Goal: Transaction & Acquisition: Purchase product/service

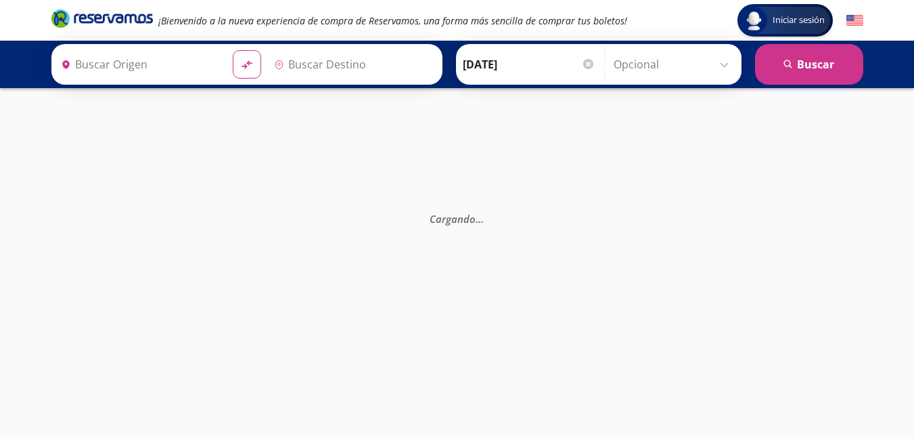
type input "[GEOGRAPHIC_DATA], [GEOGRAPHIC_DATA]"
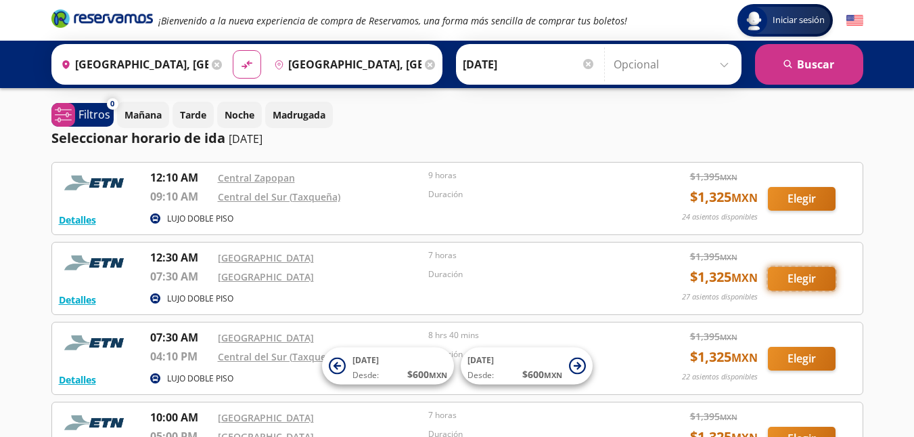
click at [801, 277] on button "Elegir" at bounding box center [802, 279] width 68 height 24
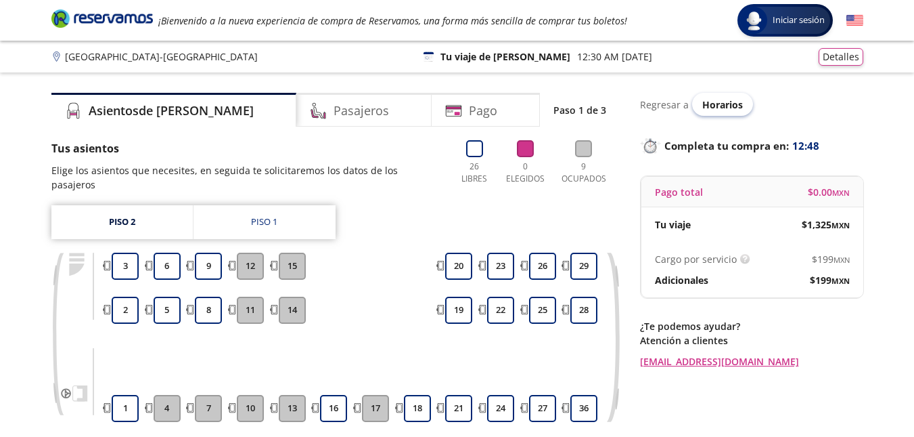
click at [725, 106] on span "Horarios" at bounding box center [723, 104] width 41 height 13
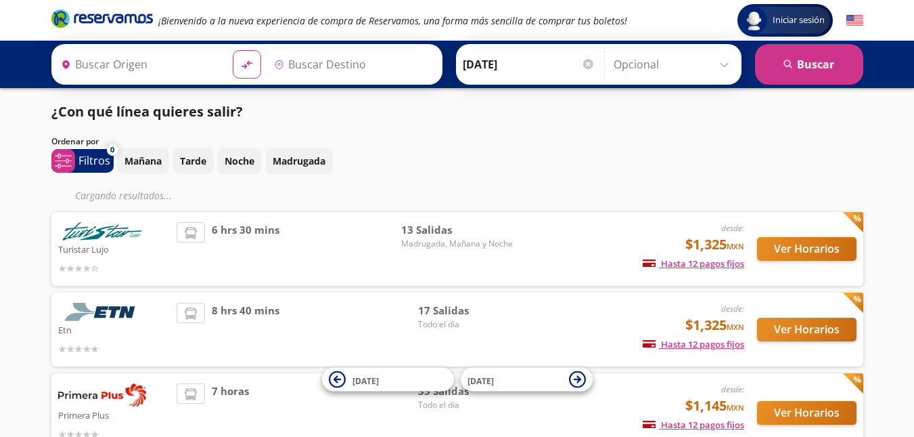
type input "[GEOGRAPHIC_DATA], [GEOGRAPHIC_DATA]"
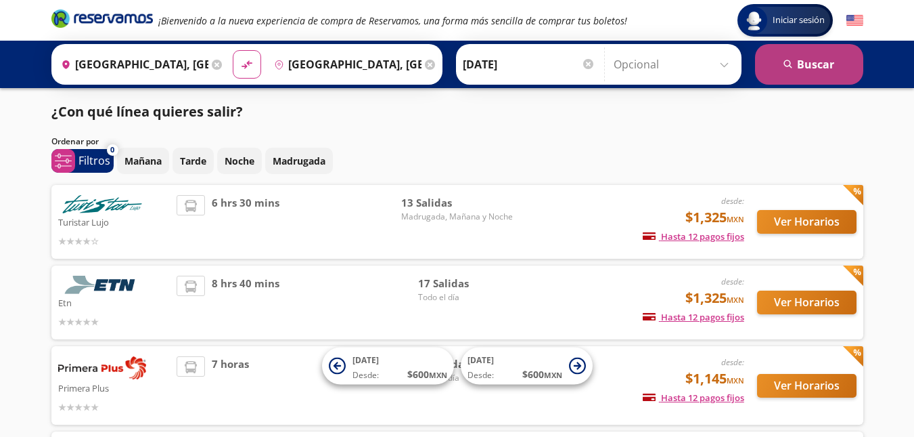
click at [830, 64] on button "search [GEOGRAPHIC_DATA]" at bounding box center [809, 64] width 108 height 41
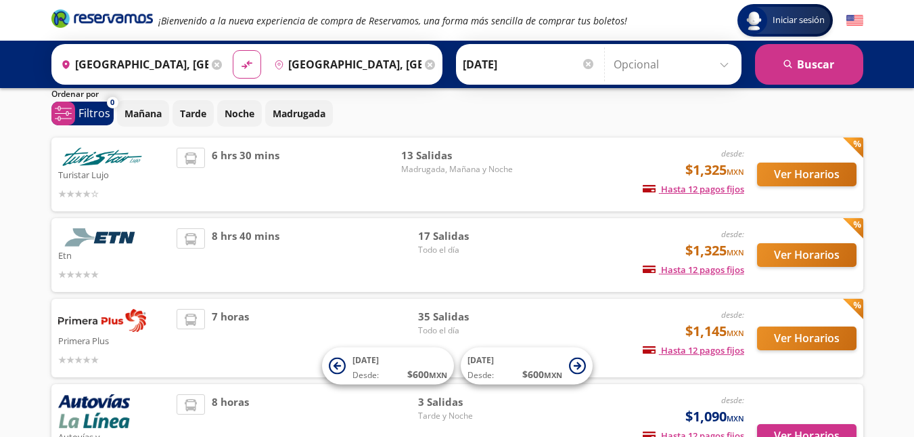
scroll to position [68, 0]
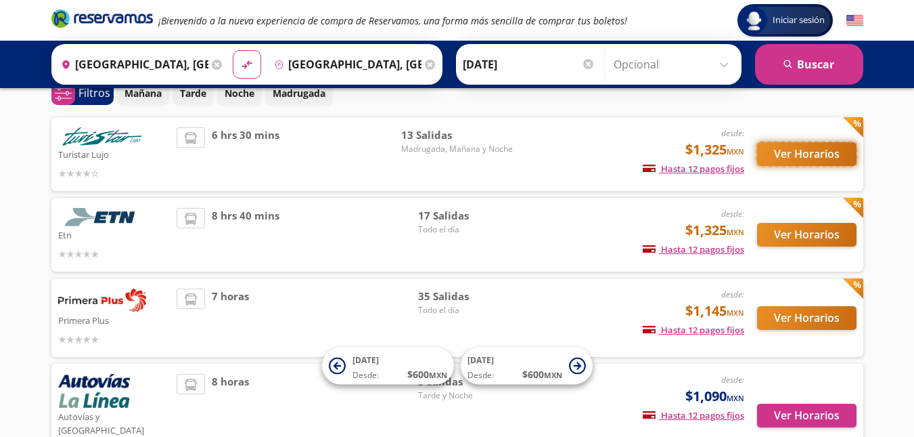
click at [797, 157] on button "Ver Horarios" at bounding box center [806, 154] width 99 height 24
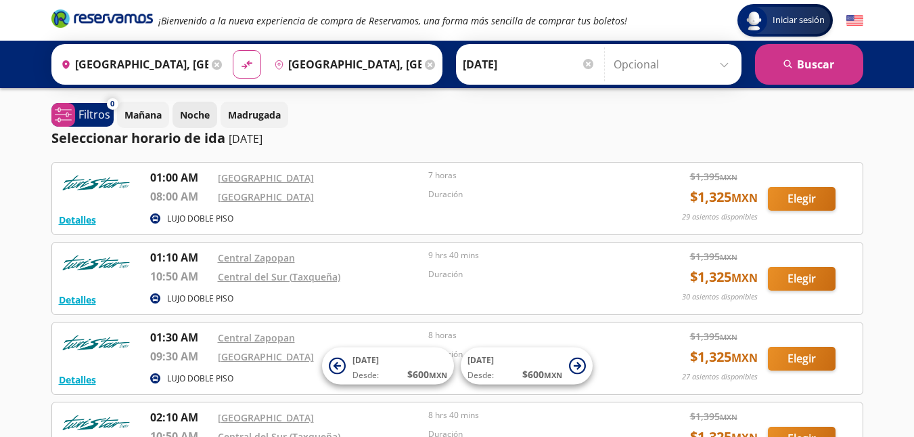
click at [200, 115] on p "Noche" at bounding box center [195, 115] width 30 height 14
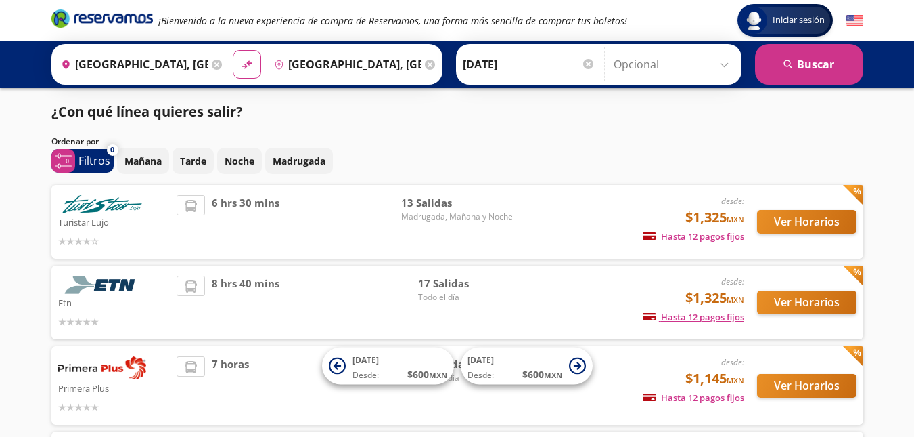
scroll to position [68, 0]
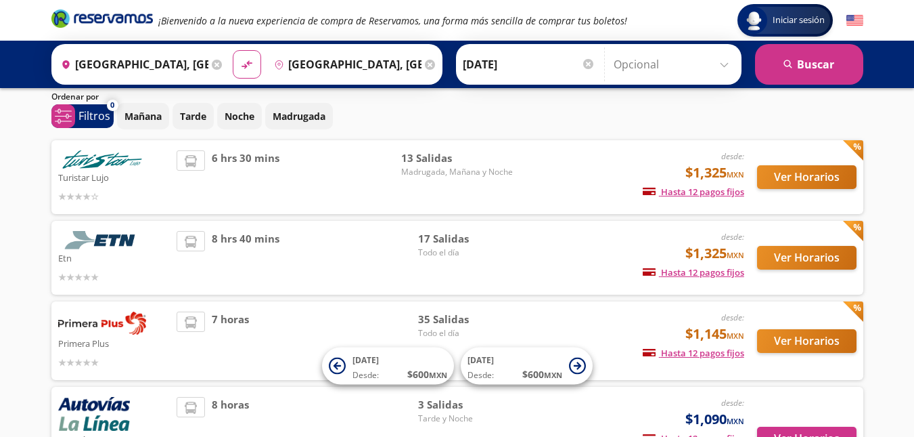
scroll to position [68, 0]
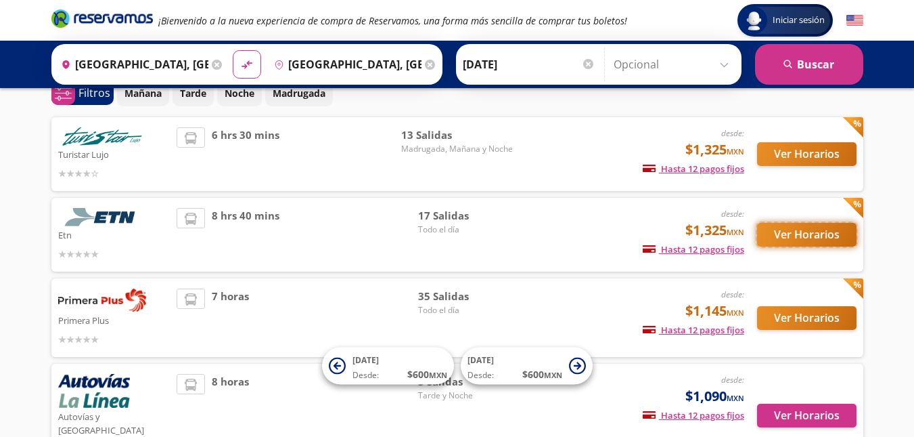
click at [784, 235] on button "Ver Horarios" at bounding box center [806, 235] width 99 height 24
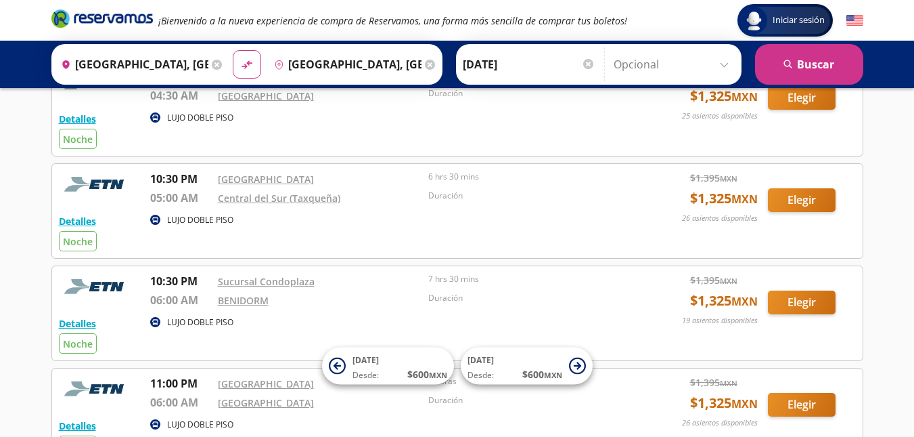
scroll to position [271, 0]
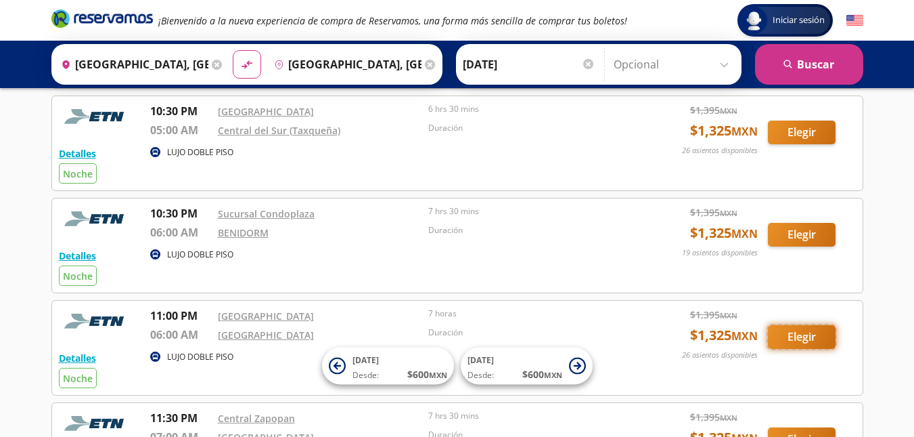
click at [805, 335] on button "Elegir" at bounding box center [802, 337] width 68 height 24
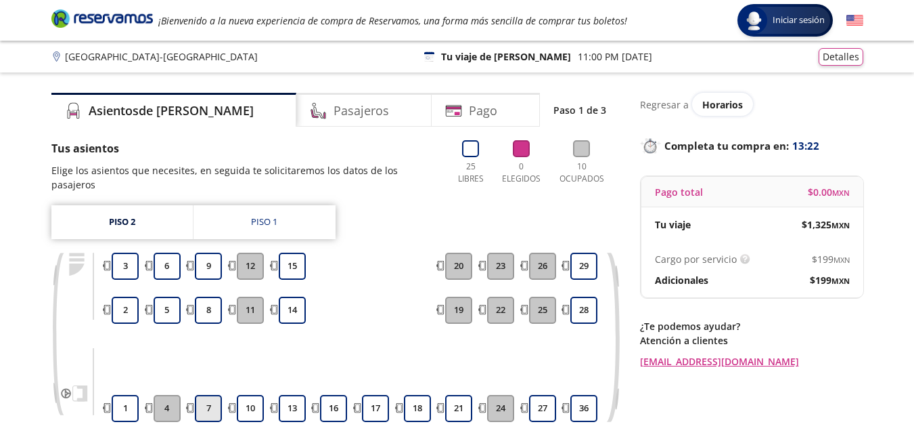
click at [215, 395] on button "7" at bounding box center [208, 408] width 27 height 27
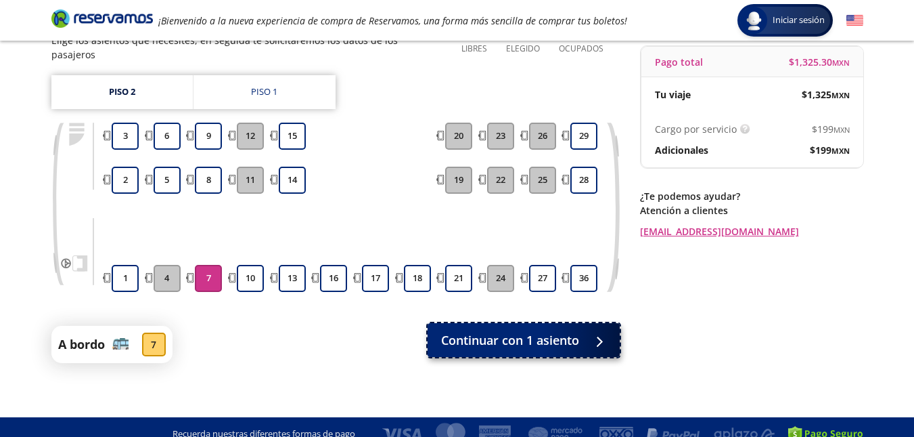
click at [470, 331] on span "Continuar con 1 asiento" at bounding box center [510, 340] width 138 height 18
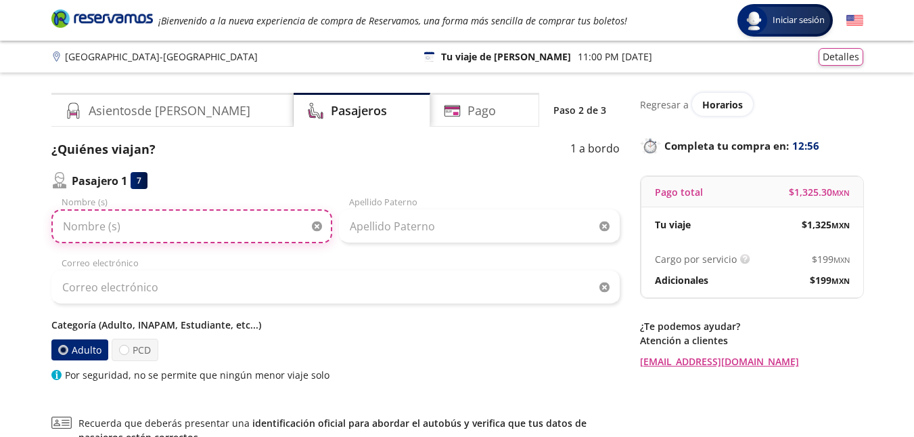
click at [131, 229] on input "Nombre (s)" at bounding box center [191, 226] width 281 height 34
type input "e"
type input "[PERSON_NAME]"
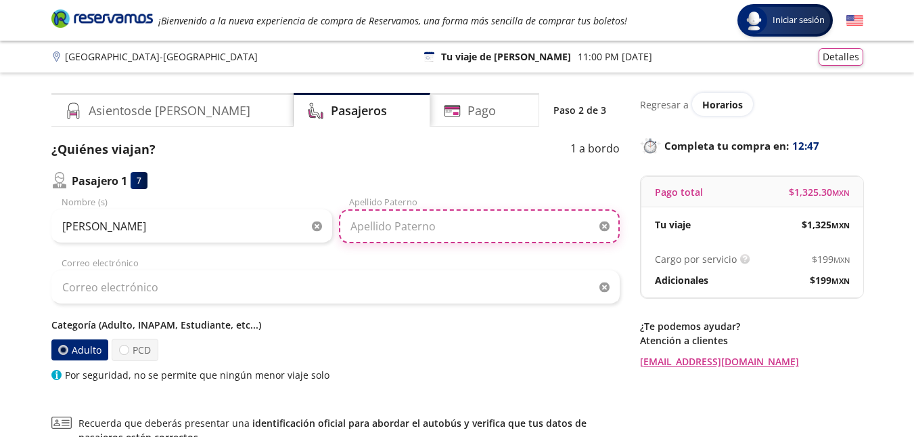
click at [453, 231] on input "Apellido Paterno" at bounding box center [479, 226] width 281 height 34
type input "[PERSON_NAME]"
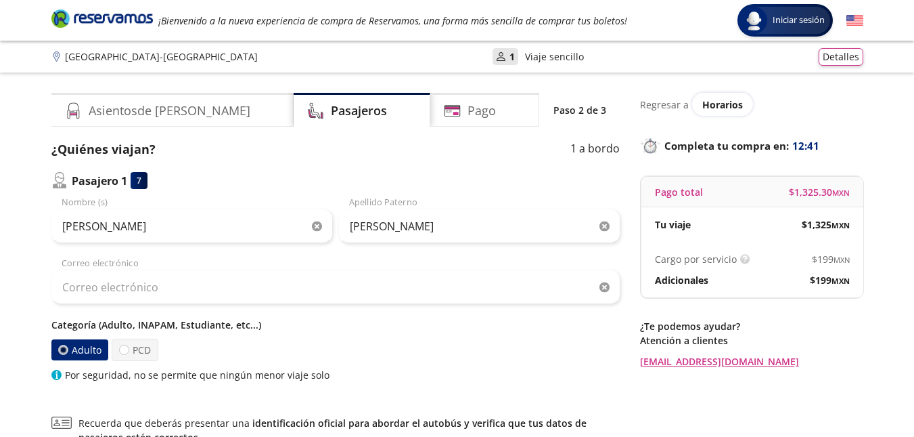
click at [321, 162] on div "¿Quiénes viajan? 1 a bordo Pasajero 1 7 [PERSON_NAME] (s) [PERSON_NAME] Paterno…" at bounding box center [335, 261] width 569 height 242
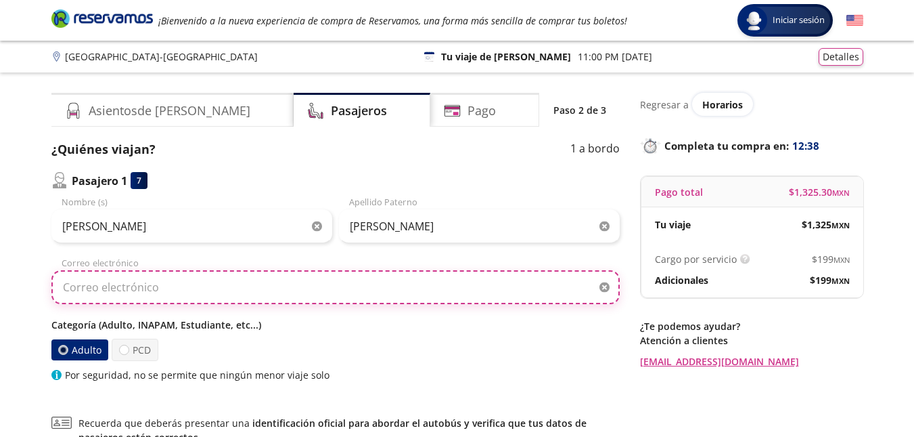
click at [202, 291] on input "Correo electrónico" at bounding box center [335, 287] width 569 height 34
type input "[PERSON_NAME][EMAIL_ADDRESS][PERSON_NAME][DOMAIN_NAME]"
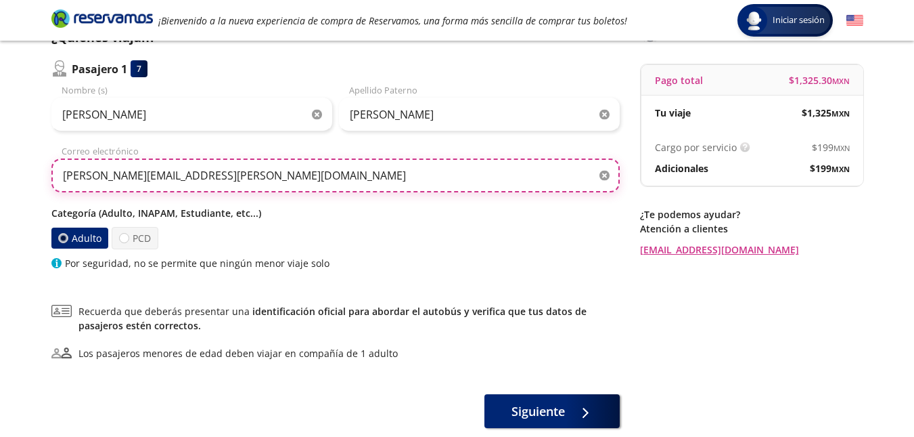
scroll to position [135, 0]
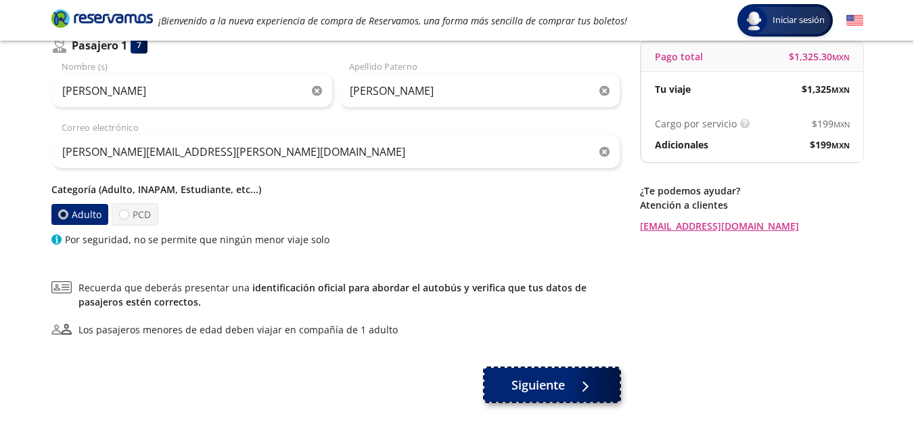
click at [542, 378] on span "Siguiente" at bounding box center [538, 385] width 53 height 18
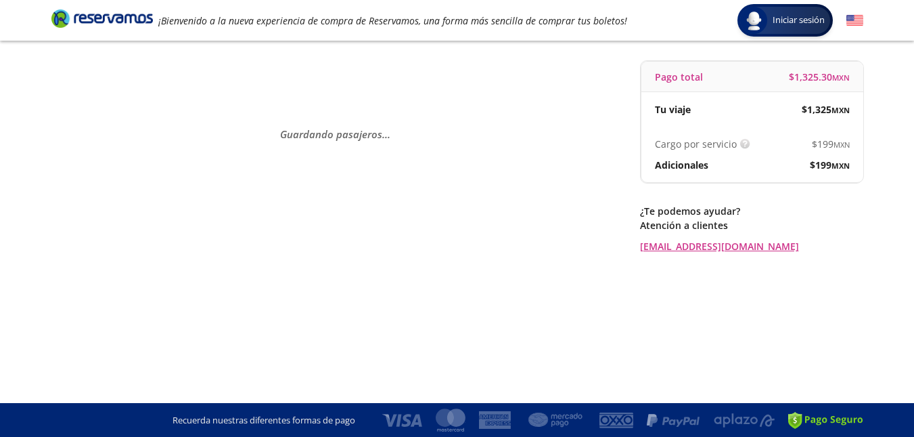
scroll to position [0, 0]
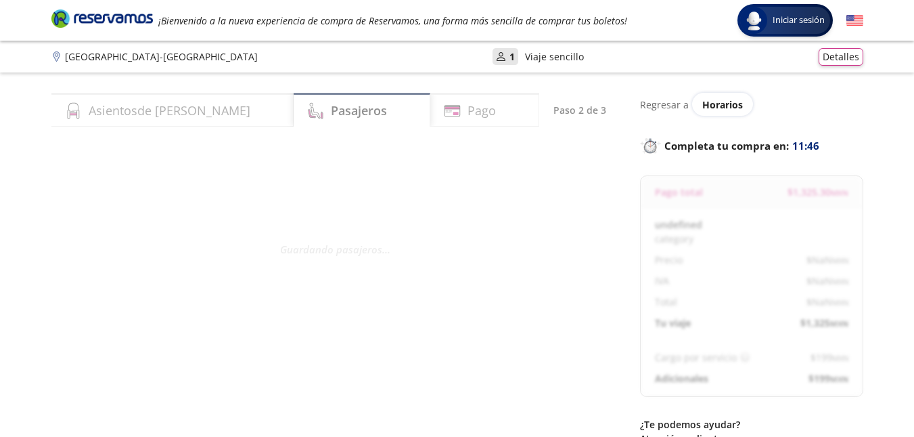
select select "MX"
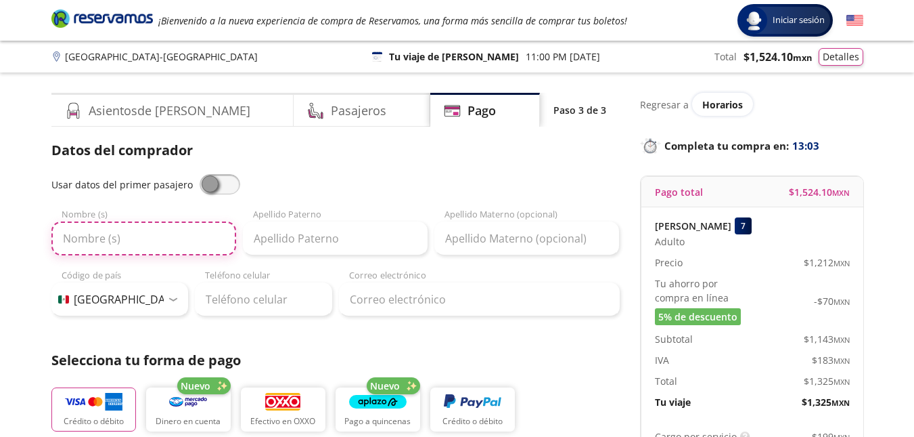
click at [141, 233] on input "Nombre (s)" at bounding box center [143, 238] width 185 height 34
type input "[PERSON_NAME]"
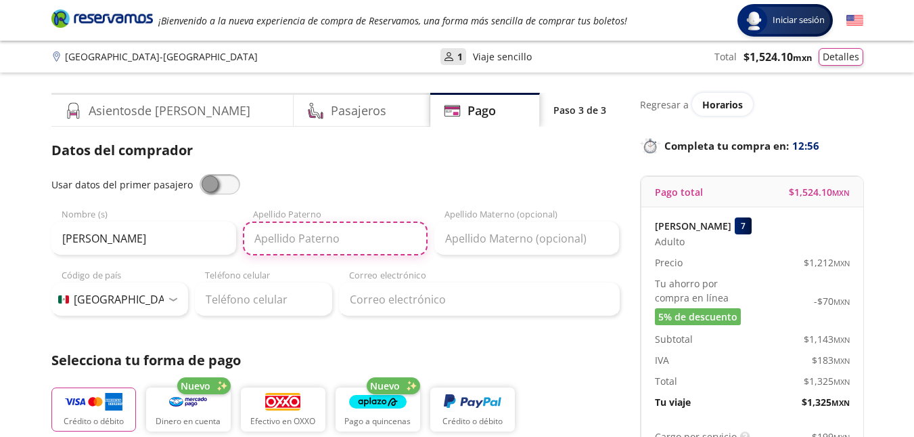
click at [265, 242] on input "Apellido Paterno" at bounding box center [335, 238] width 185 height 34
type input "[PERSON_NAME]"
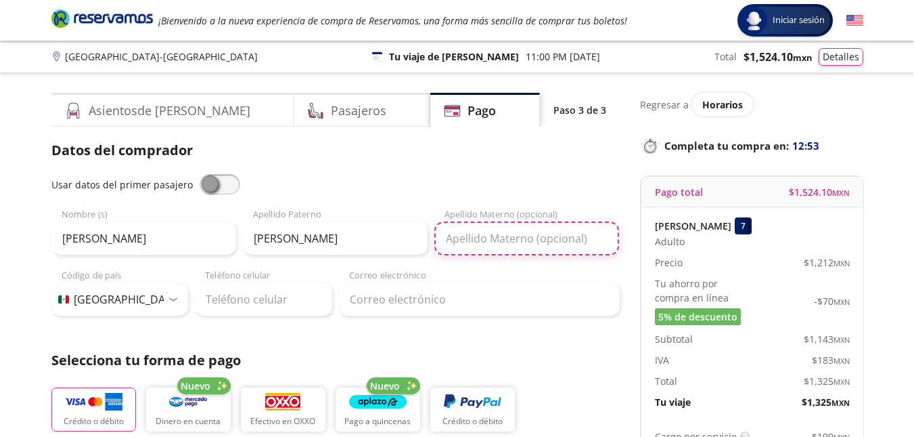
click at [485, 242] on input "Apellido Materno (opcional)" at bounding box center [527, 238] width 185 height 34
type input "R"
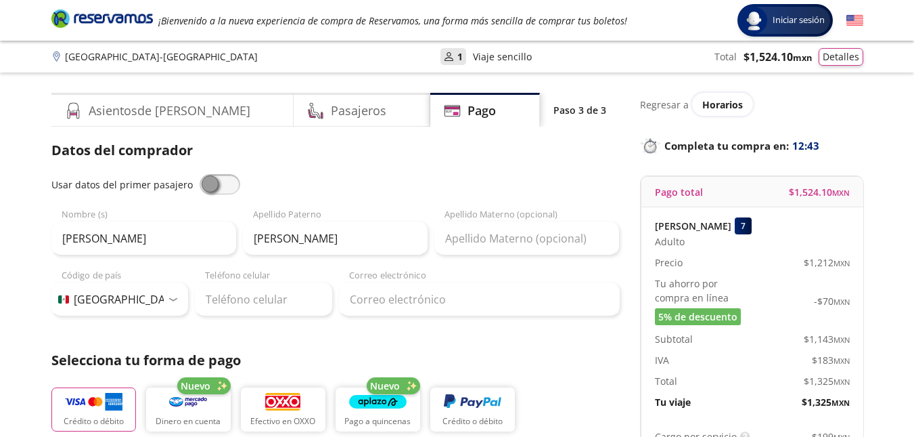
click at [365, 183] on div "Usar datos del primer pasajero" at bounding box center [335, 184] width 569 height 20
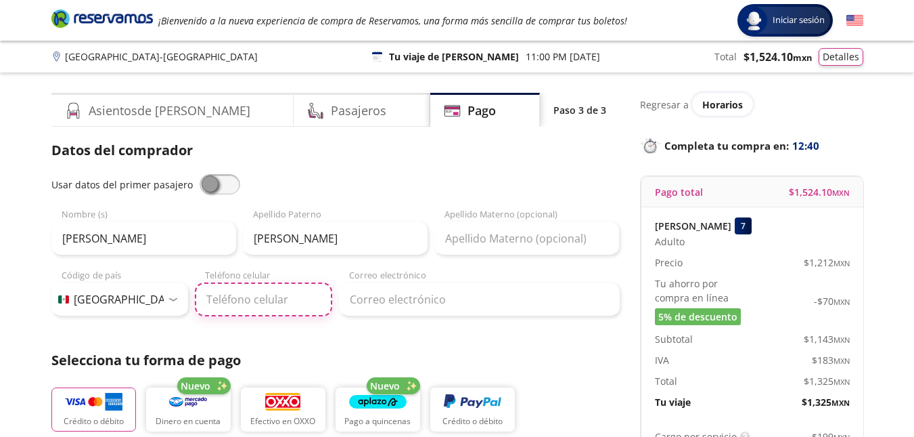
click at [261, 298] on input "Teléfono celular" at bounding box center [263, 299] width 137 height 34
type input "33 1289 2157"
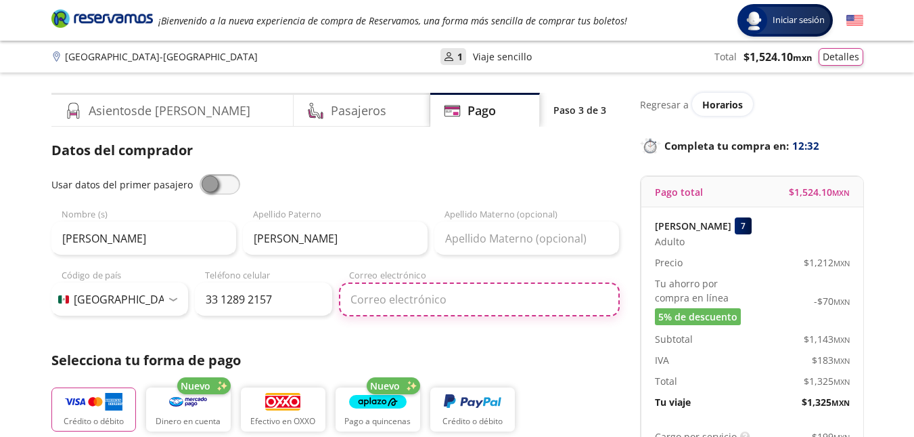
click at [375, 301] on input "Correo electrónico" at bounding box center [479, 299] width 281 height 34
type input "[PERSON_NAME][EMAIL_ADDRESS][PERSON_NAME][DOMAIN_NAME]"
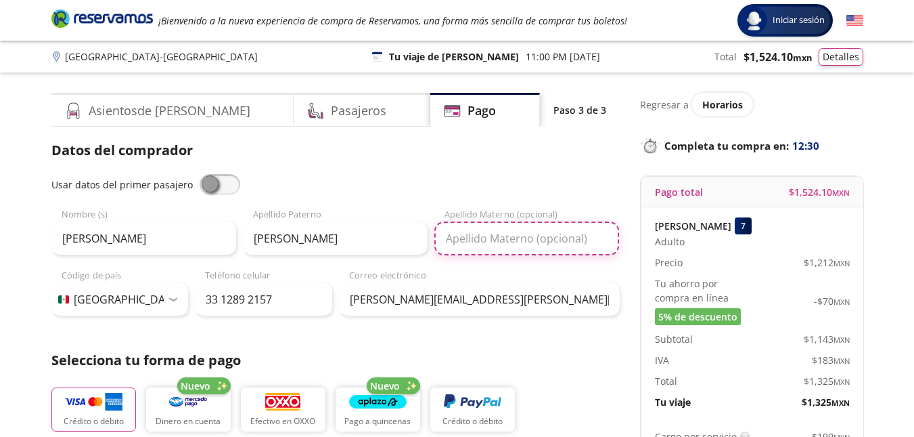
type input "[PERSON_NAME]"
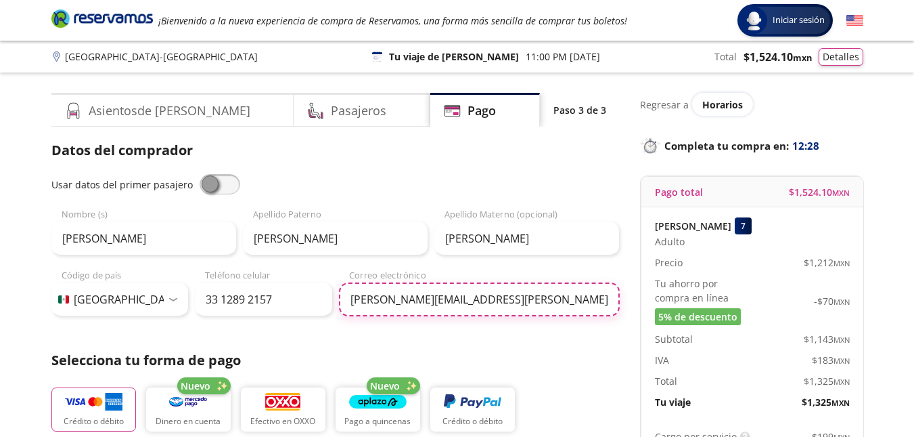
scroll to position [68, 0]
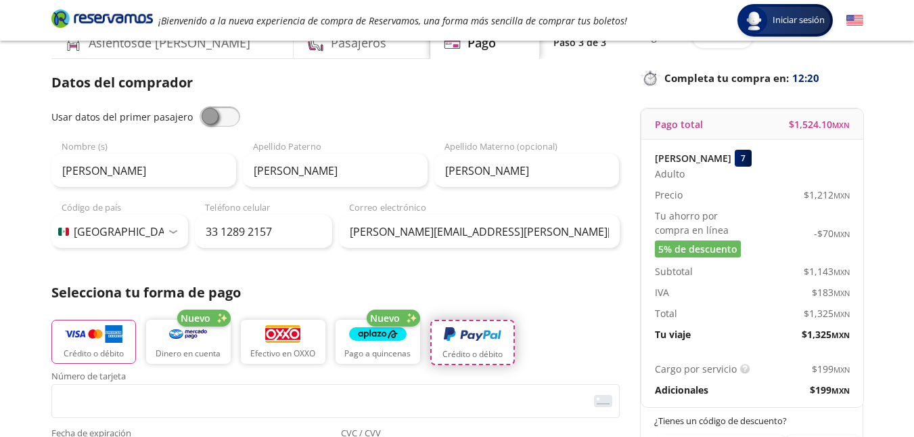
click at [470, 339] on img "button" at bounding box center [473, 334] width 58 height 20
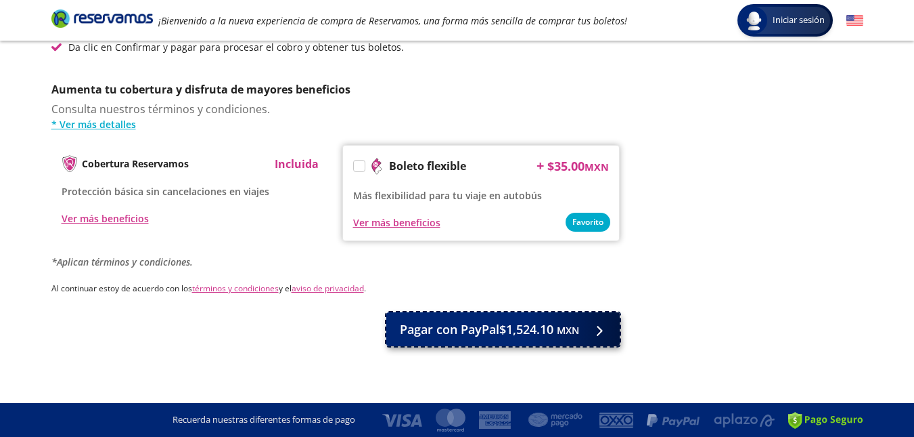
scroll to position [587, 0]
click at [472, 331] on span "Pagar con PayPal $1,524.10 MXN" at bounding box center [489, 329] width 179 height 18
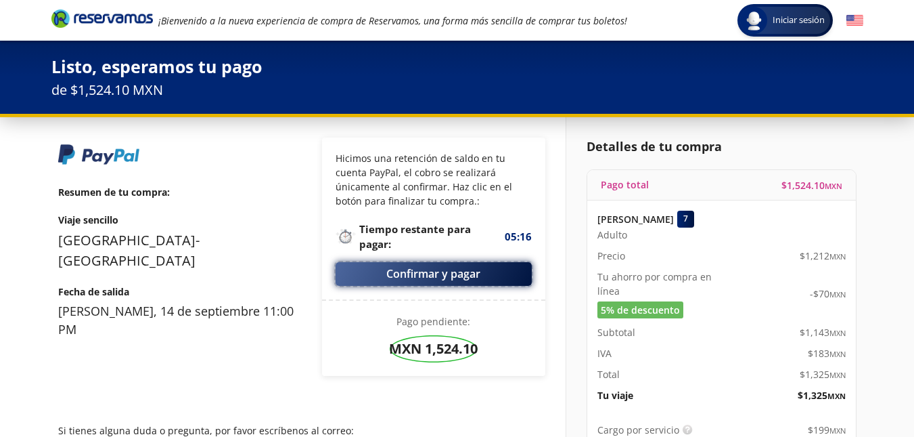
click at [407, 271] on button "Confirmar y pagar" at bounding box center [434, 274] width 196 height 24
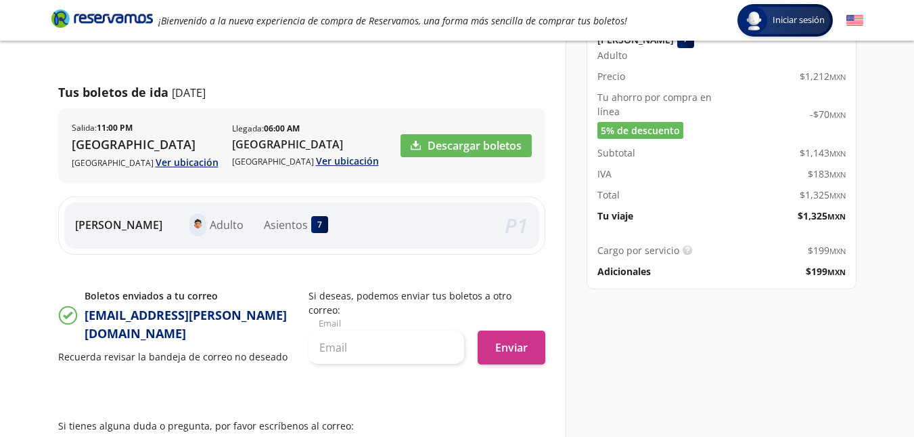
scroll to position [203, 0]
